Goal: Find contact information: Find contact information

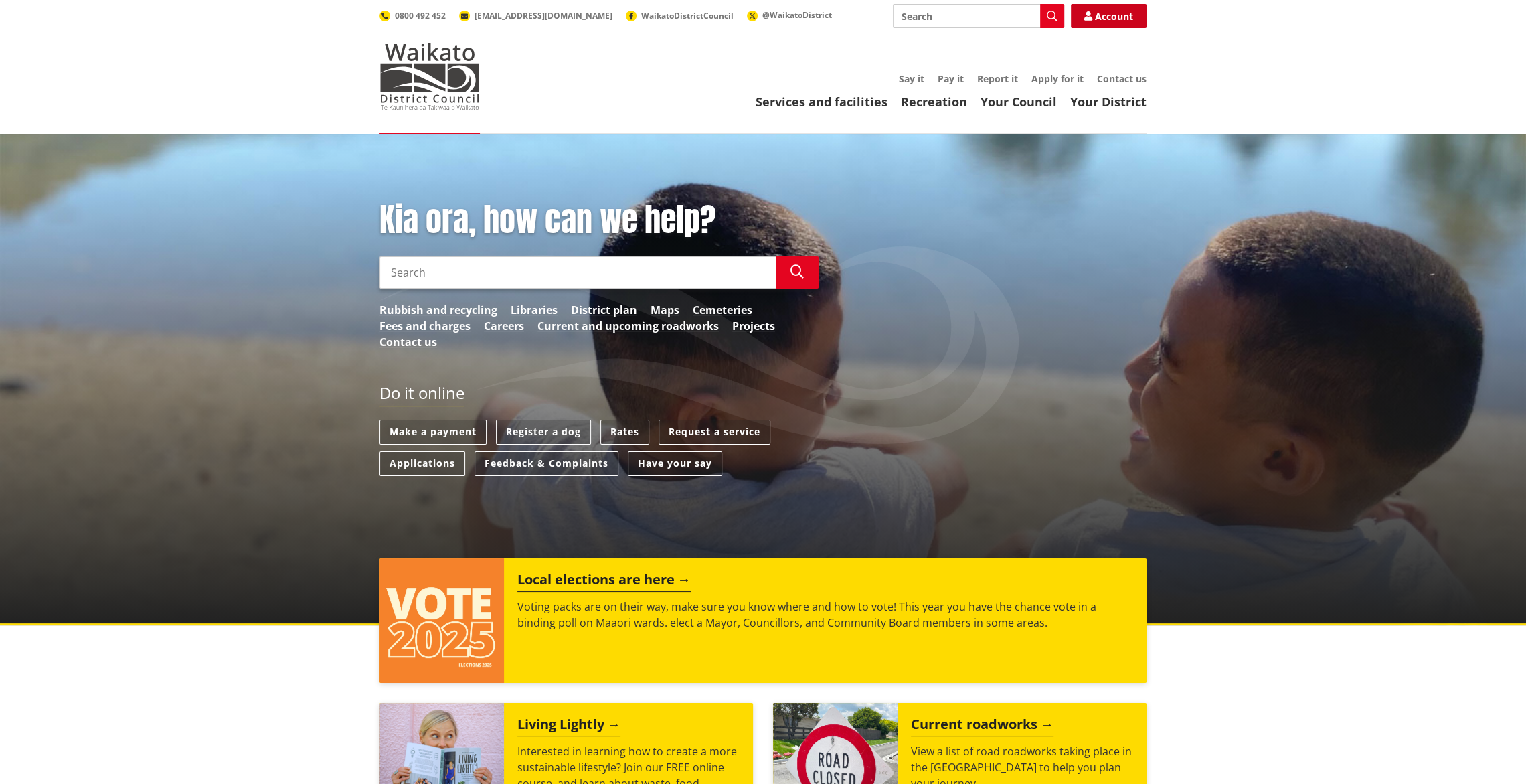
click at [1116, 15] on link "Account" at bounding box center [1109, 16] width 75 height 24
click at [1112, 79] on link "Contact us" at bounding box center [1121, 78] width 50 height 13
